Goal: Information Seeking & Learning: Find specific fact

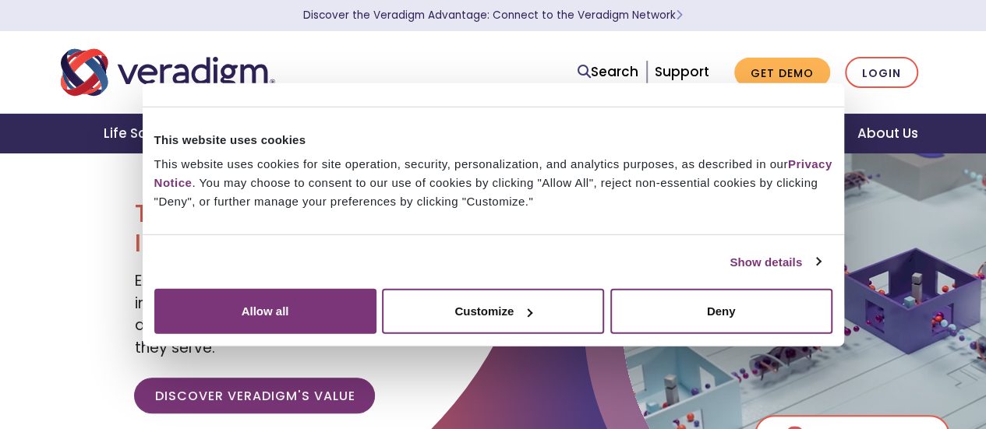
scroll to position [28, 0]
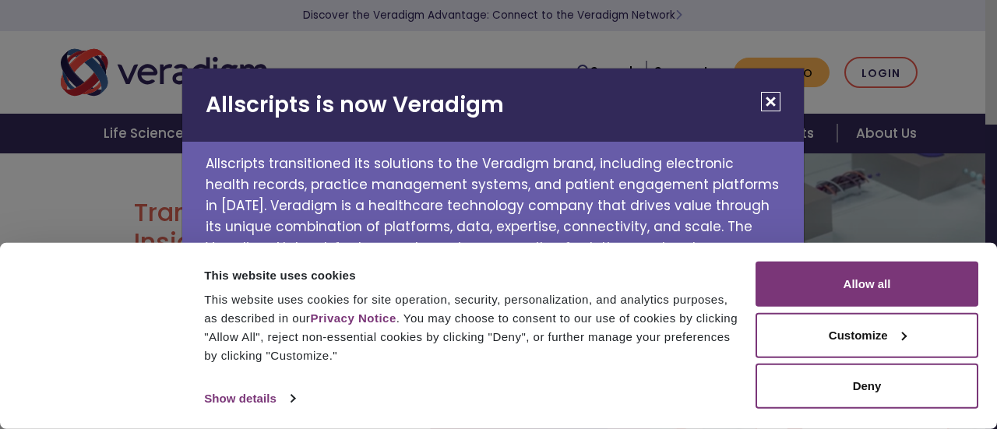
click at [602, 75] on h2 "Allscripts is now Veradigm" at bounding box center [493, 105] width 622 height 73
click at [769, 100] on button "Close" at bounding box center [770, 101] width 19 height 19
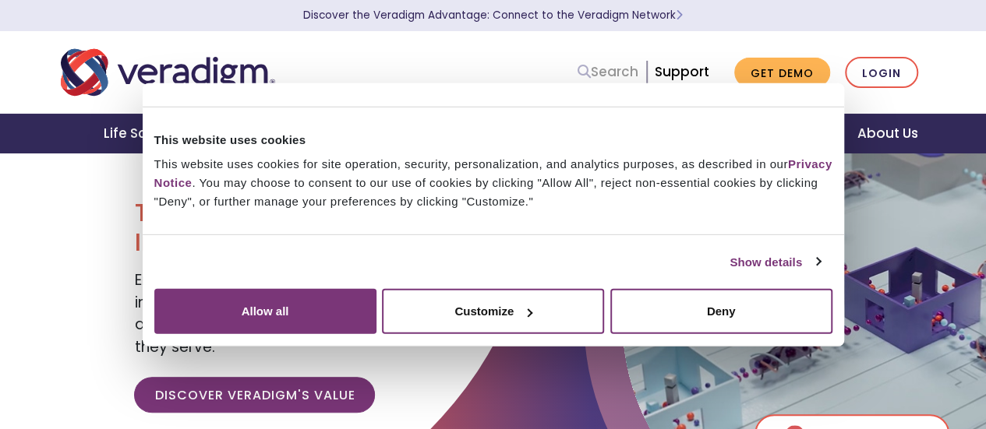
click at [594, 73] on link "Search" at bounding box center [607, 72] width 61 height 21
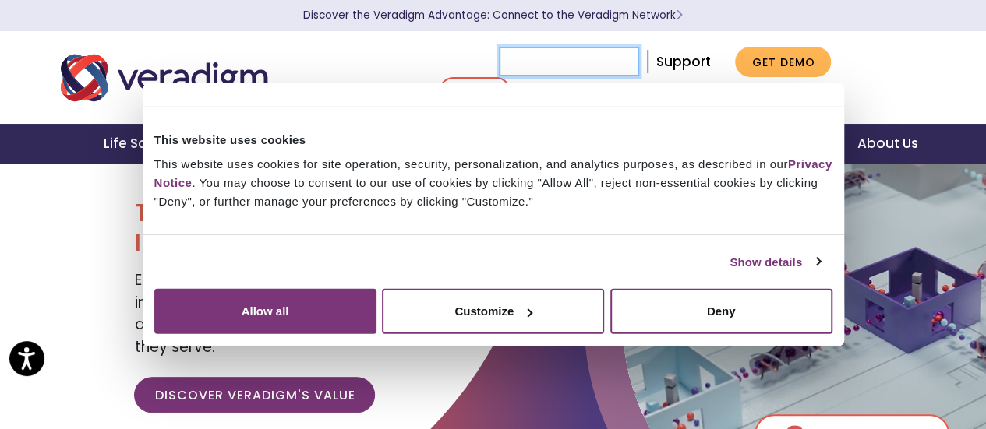
paste input "allscripts.com"
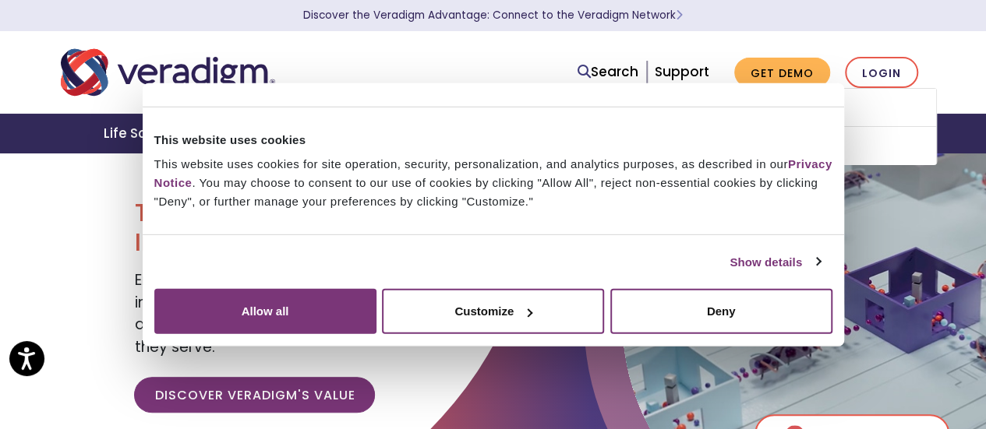
click at [615, 72] on link "Search" at bounding box center [607, 72] width 61 height 21
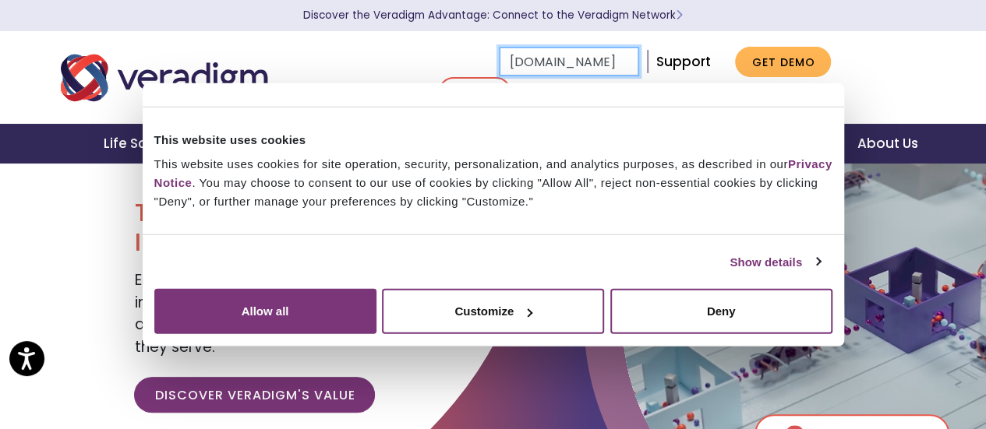
scroll to position [0, 0]
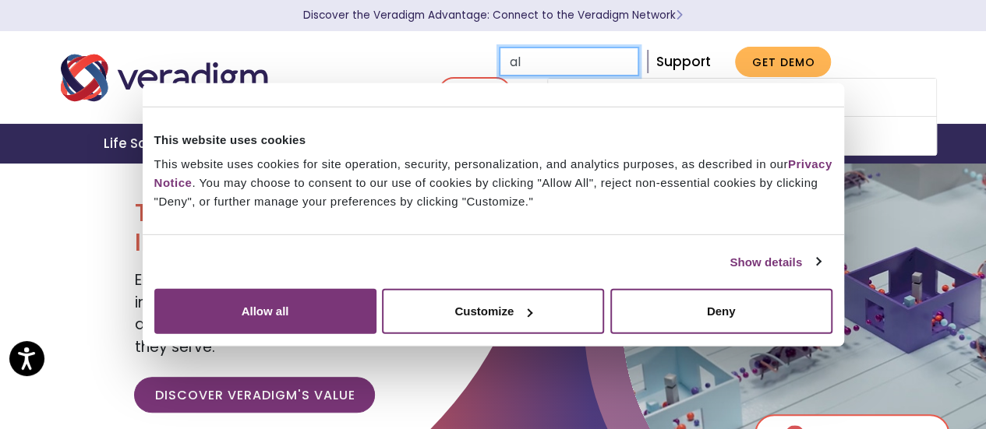
type input "a"
paste input "[DOMAIN_NAME]"
type input "[DOMAIN_NAME]"
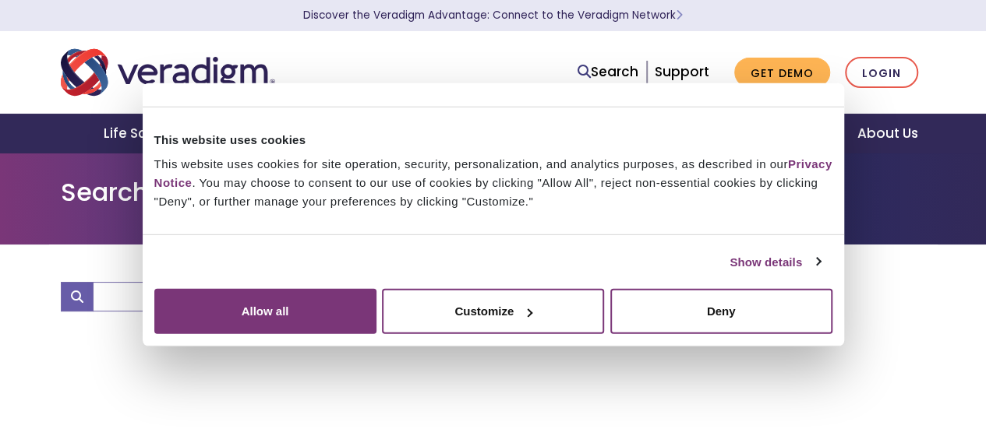
type input "[DOMAIN_NAME]"
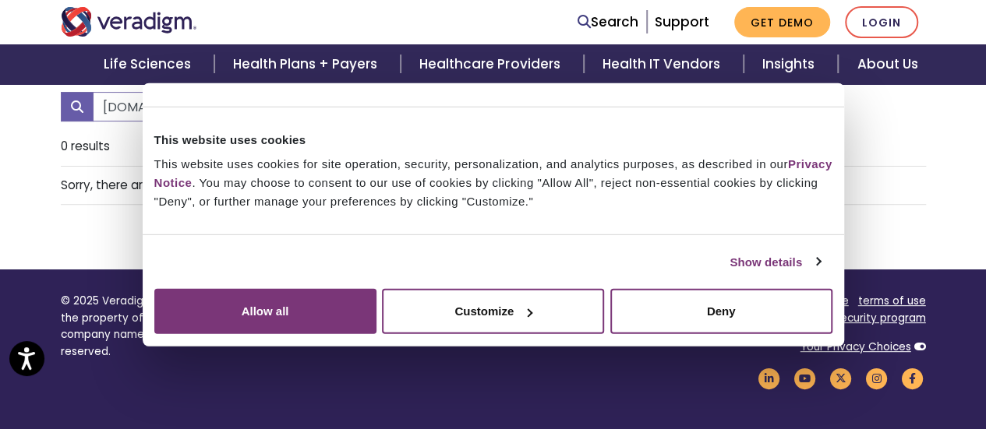
scroll to position [189, 0]
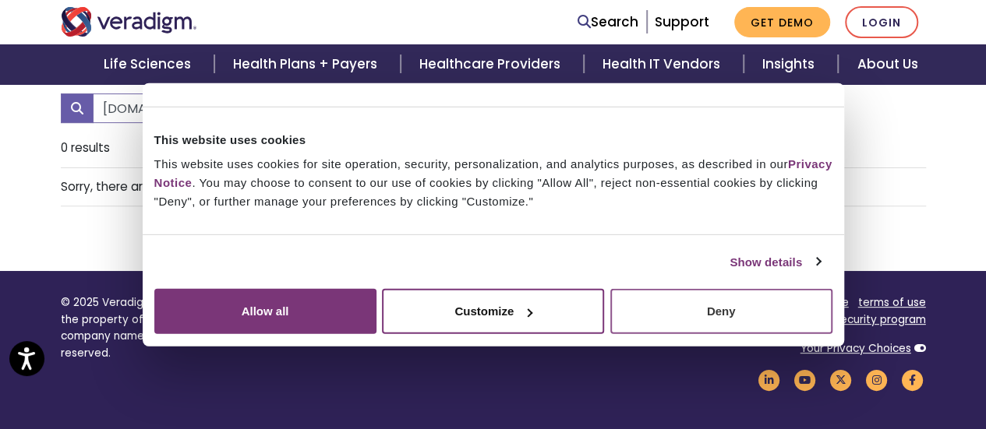
click at [832, 334] on button "Deny" at bounding box center [721, 311] width 222 height 45
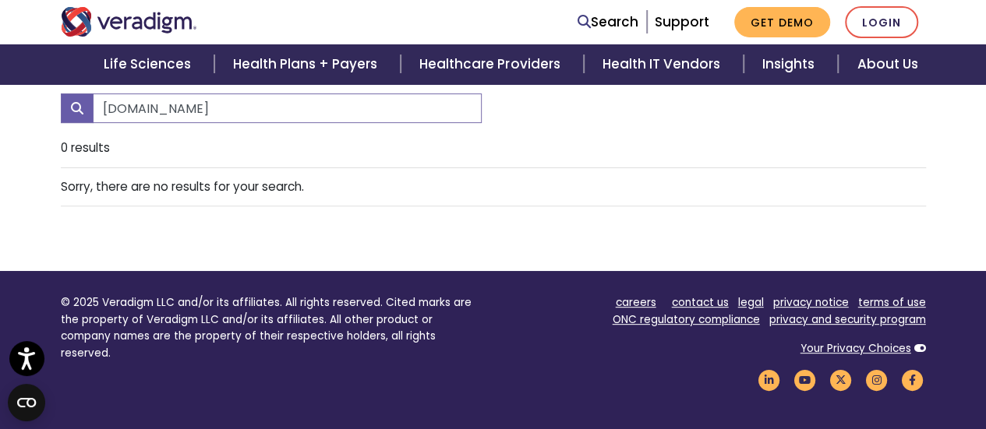
scroll to position [97, 0]
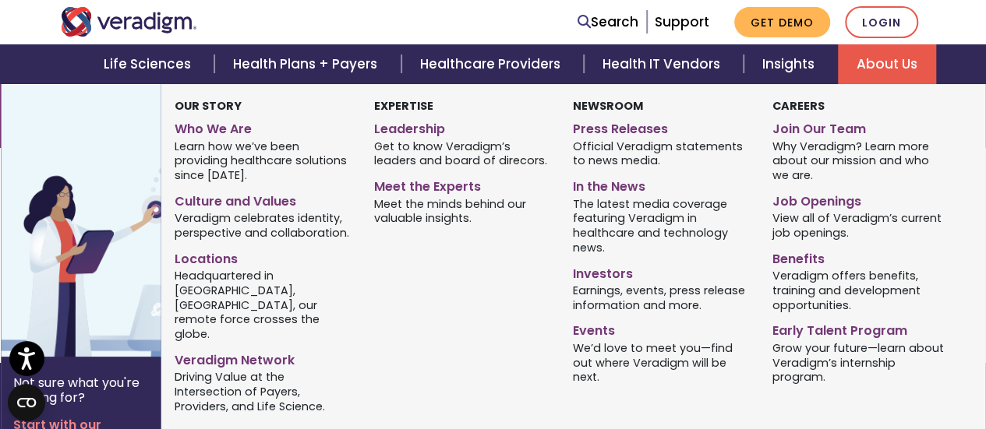
click at [863, 53] on link "About Us" at bounding box center [887, 64] width 98 height 40
